Goal: Browse casually

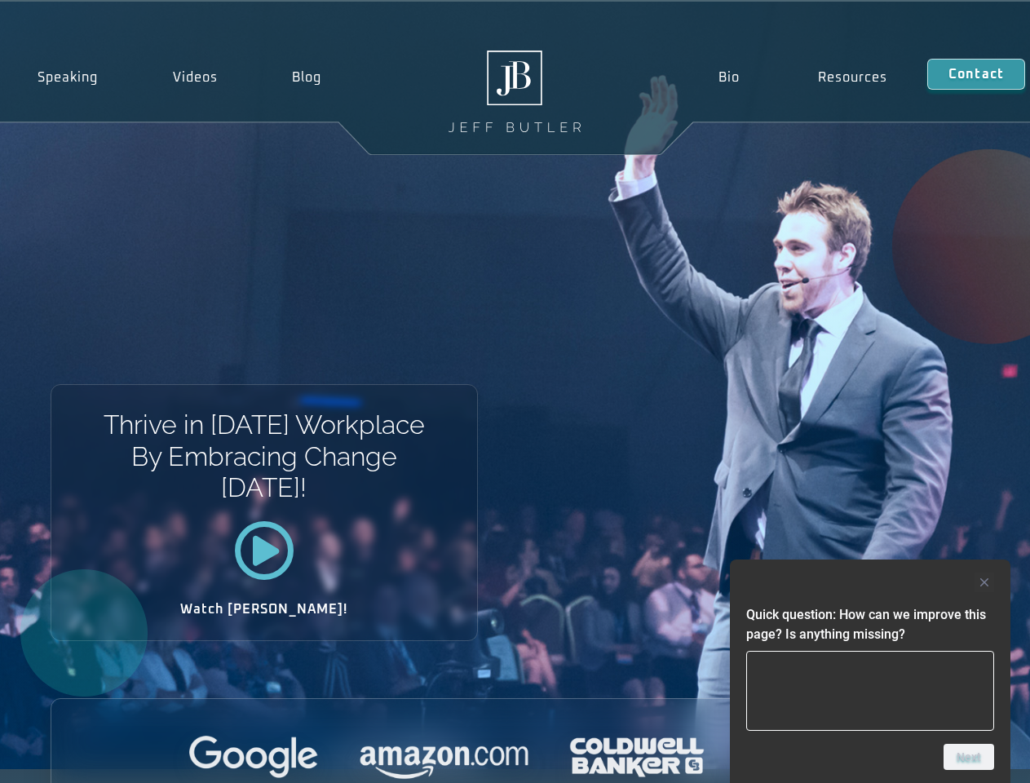
click at [515, 391] on div "Thrive in [DATE] Workplace By Embracing Change [DATE]! Watch [PERSON_NAME]!" at bounding box center [515, 385] width 1030 height 767
click at [870, 582] on div at bounding box center [870, 583] width 248 height 20
click at [969, 757] on div at bounding box center [515, 758] width 928 height 45
